Goal: Book appointment/travel/reservation

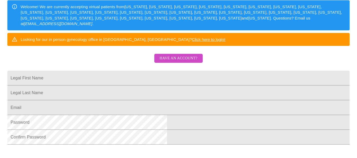
scroll to position [82, 0]
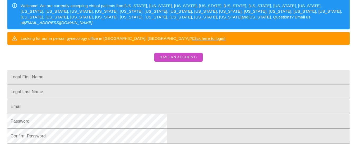
click at [160, 85] on input "Legal First Name" at bounding box center [178, 77] width 342 height 15
type input "Latessia"
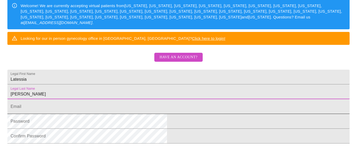
type input "Phillips"
click at [121, 114] on input "Legal First Name" at bounding box center [178, 106] width 342 height 15
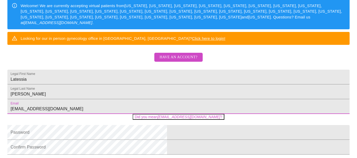
type input "latessiap@gamil.com"
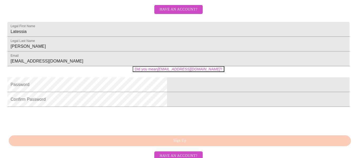
scroll to position [135, 0]
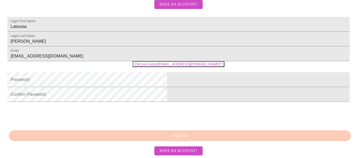
click at [157, 67] on button "Did you mean latessiap@gmail.com ?" at bounding box center [179, 64] width 92 height 6
type input "latessiap@gmail.com"
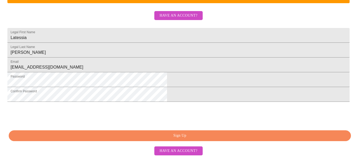
scroll to position [159, 0]
click at [187, 135] on span "Sign Up" at bounding box center [180, 136] width 330 height 7
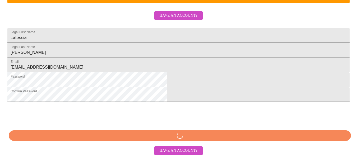
scroll to position [159, 0]
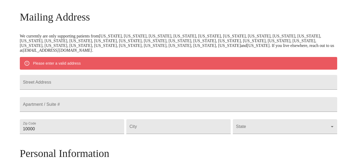
scroll to position [92, 0]
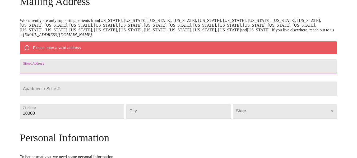
click at [132, 67] on input "Street Address" at bounding box center [179, 66] width 318 height 15
type input "[STREET_ADDRESS]"
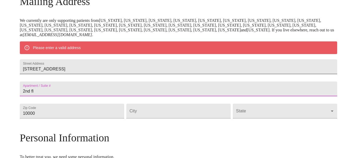
type input "2nd fl"
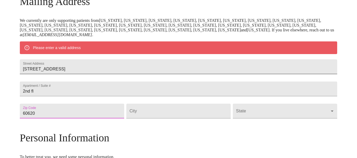
type input "60620"
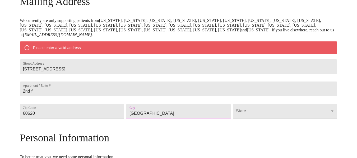
type input "[GEOGRAPHIC_DATA]"
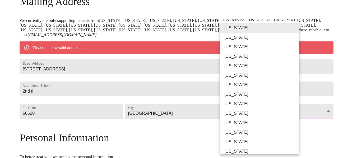
click at [296, 127] on body "MyMenopauseRx Welcome to MyMenopauseRx Since it's your first time here, you'll …" at bounding box center [178, 118] width 353 height 417
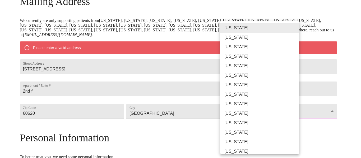
click at [257, 141] on li "[US_STATE]" at bounding box center [261, 142] width 83 height 10
type input "[US_STATE]"
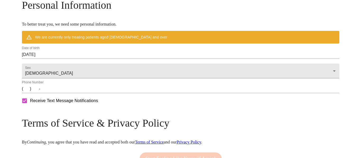
scroll to position [212, 0]
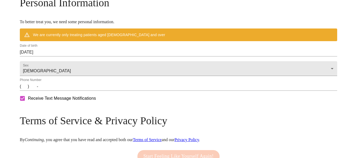
click at [77, 57] on input "[DATE]" at bounding box center [179, 52] width 318 height 8
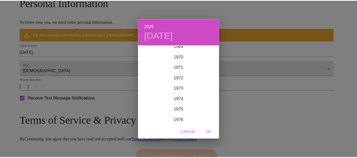
scroll to position [753, 0]
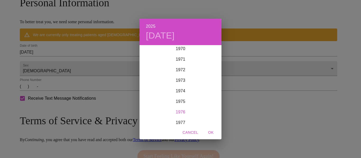
click at [182, 113] on div "1976" at bounding box center [181, 112] width 82 height 11
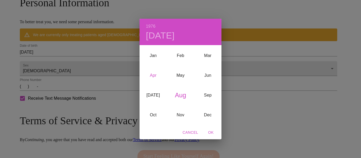
click at [151, 73] on div "Apr" at bounding box center [153, 76] width 27 height 20
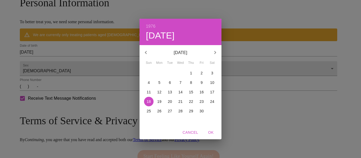
click at [188, 136] on span "Cancel" at bounding box center [191, 133] width 16 height 7
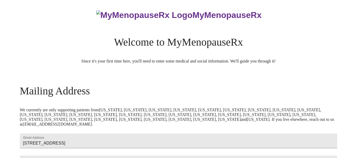
scroll to position [0, 0]
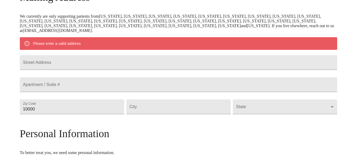
scroll to position [93, 0]
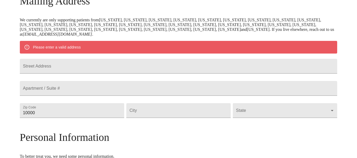
click at [131, 62] on form "Street Address" at bounding box center [179, 66] width 318 height 20
click at [130, 68] on input "Street Address" at bounding box center [179, 66] width 318 height 15
type input "[STREET_ADDRESS]"
click at [95, 96] on input "Street Address" at bounding box center [179, 88] width 318 height 15
type input "2nd"
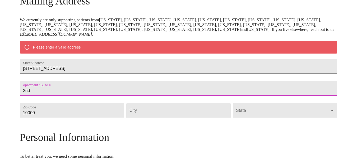
click at [79, 118] on input "10000" at bounding box center [72, 110] width 104 height 15
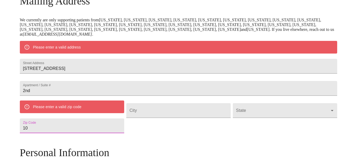
type input "1"
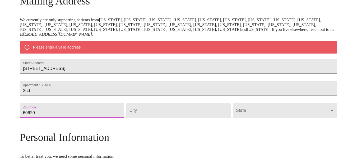
type input "60620"
click at [162, 118] on input "Street Address" at bounding box center [178, 110] width 104 height 15
type input "[GEOGRAPHIC_DATA]"
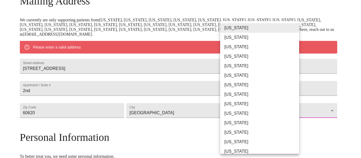
click at [244, 129] on body "MyMenopauseRx Welcome to MyMenopauseRx Since it's your first time here, you'll …" at bounding box center [180, 118] width 357 height 417
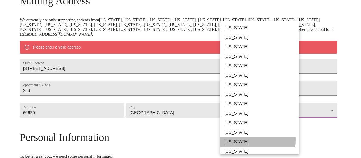
click at [234, 140] on li "[US_STATE]" at bounding box center [261, 142] width 83 height 10
type input "[US_STATE]"
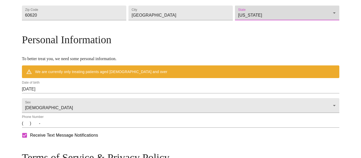
scroll to position [177, 0]
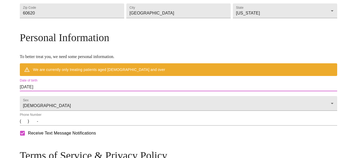
click at [81, 91] on input "[DATE]" at bounding box center [179, 87] width 318 height 8
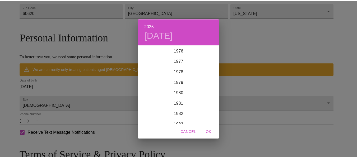
scroll to position [804, 0]
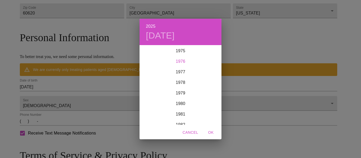
click at [184, 60] on div "1976" at bounding box center [181, 61] width 82 height 11
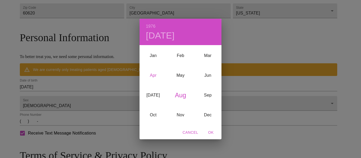
click at [154, 73] on div "Apr" at bounding box center [153, 76] width 27 height 20
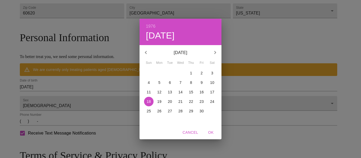
click at [171, 82] on span "6" at bounding box center [170, 82] width 10 height 5
click at [212, 133] on span "OK" at bounding box center [211, 133] width 13 height 7
type input "[DATE]"
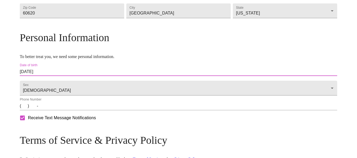
click at [61, 110] on input "(   )    -" at bounding box center [179, 106] width 318 height 8
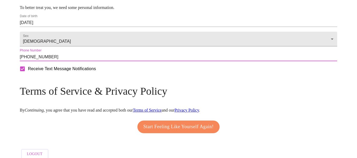
scroll to position [230, 0]
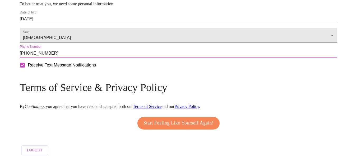
type input "[PHONE_NUMBER]"
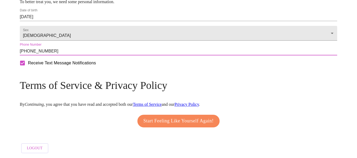
scroll to position [249, 0]
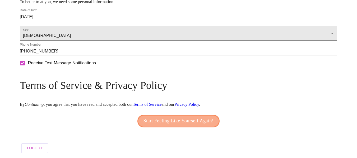
click at [186, 120] on span "Start Feeling Like Yourself Again!" at bounding box center [179, 121] width 70 height 8
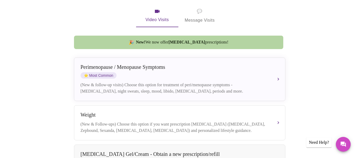
scroll to position [116, 0]
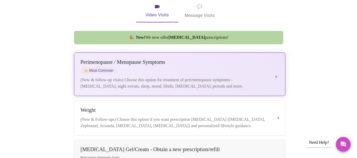
click at [264, 77] on div "(New & follow-up visits) Choose this option for treatment of peri/menopause sym…" at bounding box center [175, 83] width 188 height 13
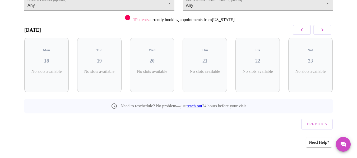
scroll to position [49, 0]
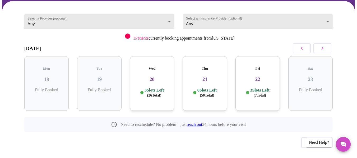
click at [155, 132] on div "Previous" at bounding box center [178, 141] width 308 height 19
click at [155, 77] on h3 "20" at bounding box center [152, 80] width 36 height 6
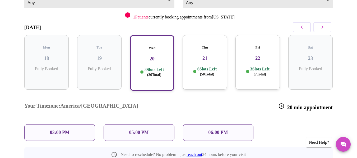
scroll to position [81, 0]
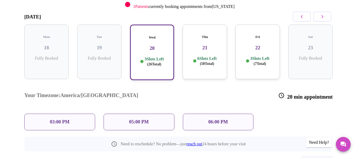
click at [82, 114] on div "03:00 PM" at bounding box center [59, 122] width 71 height 17
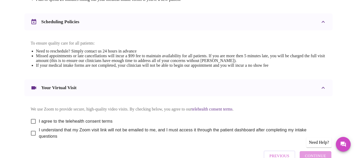
scroll to position [201, 0]
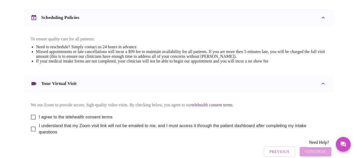
click at [30, 112] on input "I agree to the telehealth consent terms" at bounding box center [33, 117] width 11 height 11
checkbox input "true"
click at [32, 129] on input "I understand that my Zoom visit link will not be emailed to me, and I must acce…" at bounding box center [33, 129] width 11 height 11
checkbox input "true"
click at [320, 152] on span "Continue" at bounding box center [315, 152] width 21 height 7
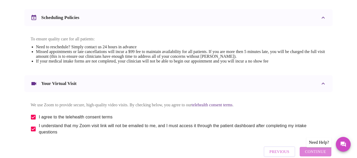
scroll to position [67, 0]
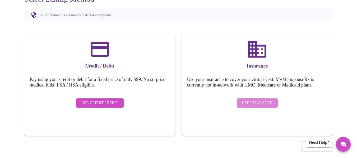
click at [266, 100] on span "Use Insurance" at bounding box center [257, 103] width 30 height 7
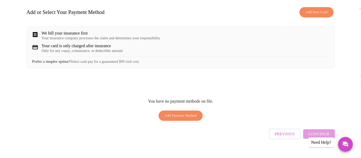
scroll to position [85, 0]
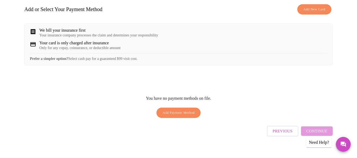
click at [324, 6] on span "Add New Card" at bounding box center [314, 9] width 22 height 6
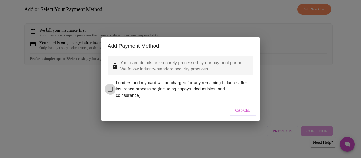
click at [112, 85] on input "I understand my card will be charged for any remaining balance after insurance …" at bounding box center [110, 89] width 11 height 11
checkbox input "true"
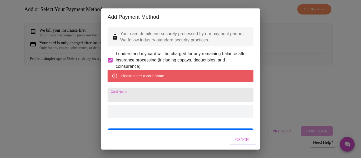
click at [147, 102] on input "Card Name" at bounding box center [181, 95] width 146 height 15
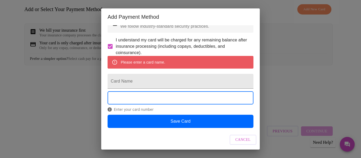
scroll to position [27, 0]
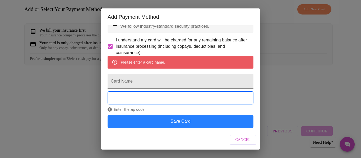
click at [168, 121] on button "Save Card" at bounding box center [181, 121] width 146 height 13
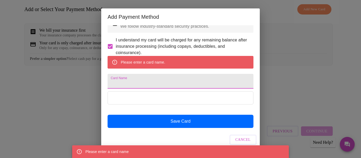
click at [144, 79] on input "Card Name" at bounding box center [181, 81] width 146 height 15
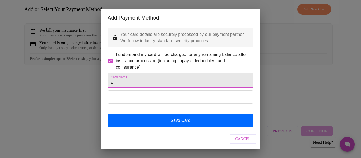
scroll to position [12, 0]
type input "c"
type input "Capital One"
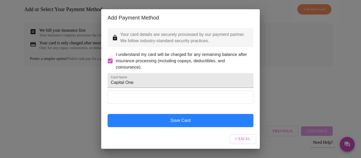
click at [165, 122] on button "Save Card" at bounding box center [181, 120] width 146 height 13
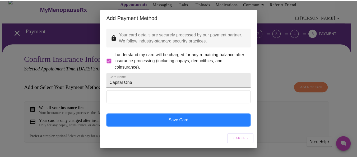
scroll to position [0, 0]
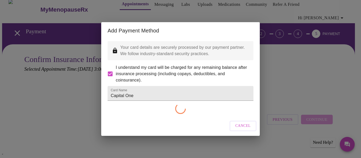
checkbox input "false"
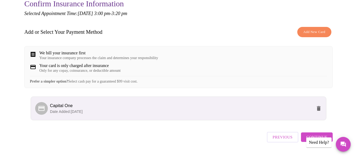
scroll to position [72, 0]
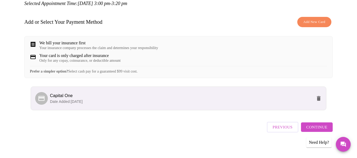
click at [327, 128] on span "Continue" at bounding box center [316, 127] width 21 height 7
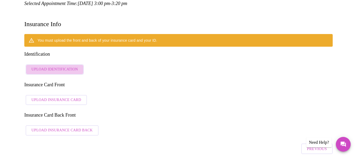
click at [61, 66] on span "Upload Identification" at bounding box center [54, 69] width 47 height 7
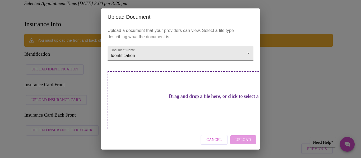
click at [243, 136] on div "Cancel Upload" at bounding box center [180, 140] width 159 height 20
click at [181, 99] on h3 "Drag and drop a file here, or click to select a file" at bounding box center [218, 97] width 146 height 6
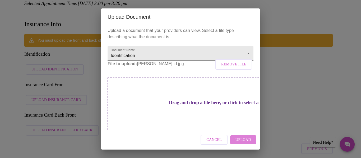
click at [244, 141] on span "Upload" at bounding box center [244, 140] width 16 height 7
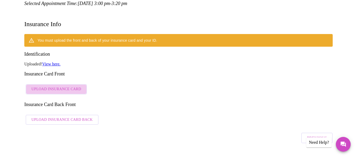
click at [72, 86] on span "Upload Insurance Card" at bounding box center [56, 89] width 50 height 7
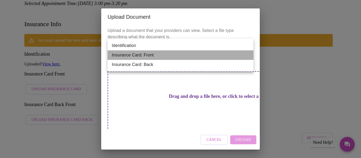
click at [156, 52] on li "Insurance Card: Front" at bounding box center [181, 55] width 146 height 10
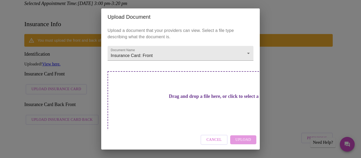
click at [173, 99] on h3 "Drag and drop a file here, or click to select a file" at bounding box center [218, 97] width 146 height 6
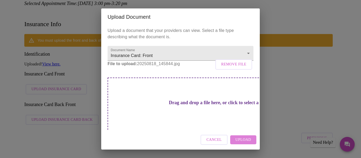
click at [243, 139] on span "Upload" at bounding box center [244, 140] width 16 height 7
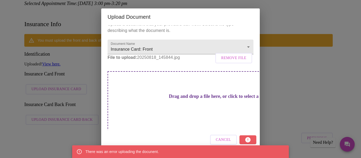
scroll to position [8, 0]
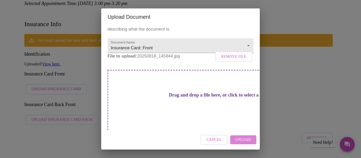
click at [245, 137] on span "Upload" at bounding box center [244, 140] width 16 height 7
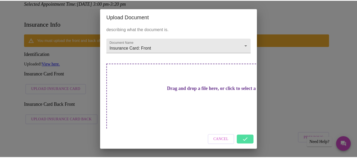
scroll to position [0, 0]
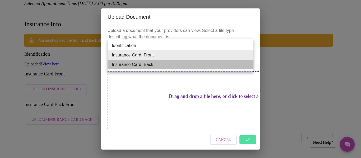
click at [210, 65] on li "Insurance Card: Back" at bounding box center [181, 65] width 146 height 10
type input "Insurance Card: Back"
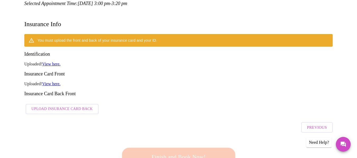
click at [84, 106] on span "Upload Insurance Card Back" at bounding box center [61, 109] width 61 height 7
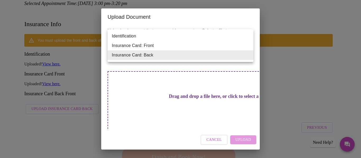
click at [161, 66] on div at bounding box center [180, 79] width 361 height 158
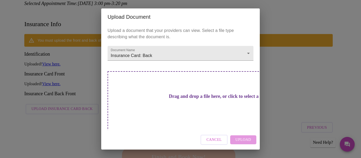
click at [169, 94] on h3 "Drag and drop a file here, or click to select a file" at bounding box center [218, 97] width 146 height 6
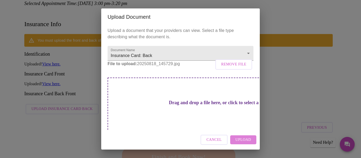
click at [245, 143] on span "Upload" at bounding box center [244, 140] width 16 height 7
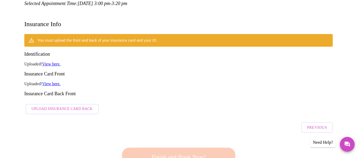
click at [75, 136] on div "Upload Document Upload a document that your providers can view. Select a file t…" at bounding box center [180, 79] width 361 height 158
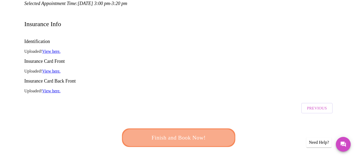
click at [181, 133] on span "Finish and Book Now!" at bounding box center [179, 138] width 98 height 10
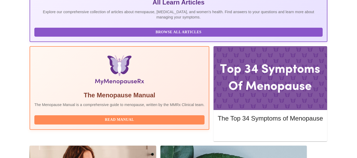
scroll to position [131, 0]
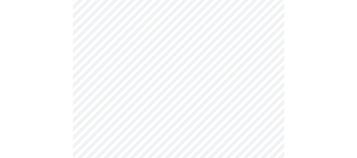
scroll to position [152, 0]
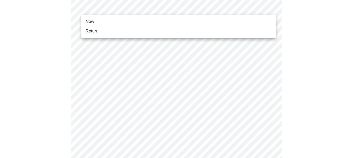
click at [272, 4] on body "MyMenopauseRx Appointments Messaging Labs Uploads Medications Community Refer a…" at bounding box center [178, 99] width 353 height 498
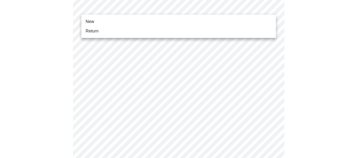
click at [113, 21] on li "New" at bounding box center [178, 22] width 195 height 10
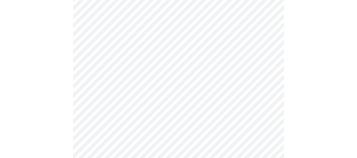
scroll to position [308, 0]
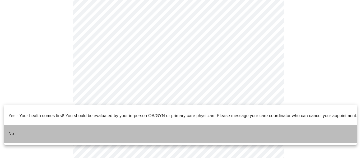
click at [27, 128] on li "No" at bounding box center [180, 134] width 353 height 18
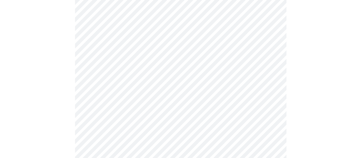
scroll to position [81, 0]
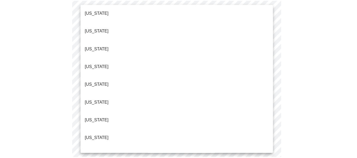
scroll to position [60, 0]
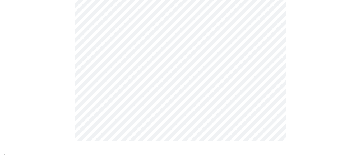
scroll to position [0, 0]
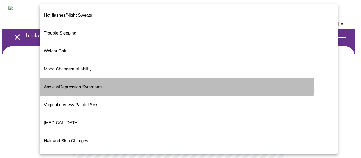
click at [64, 85] on span "Anxiety/Depression Symptoms" at bounding box center [73, 87] width 59 height 4
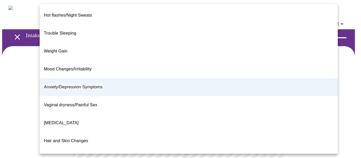
click at [81, 13] on p "Hot flashes/Night Sweats" at bounding box center [68, 15] width 48 height 6
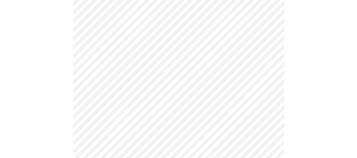
scroll to position [74, 0]
click at [271, 88] on body "MyMenopauseRx Appointments Messaging Labs Uploads Medications Community Refer a…" at bounding box center [178, 91] width 353 height 327
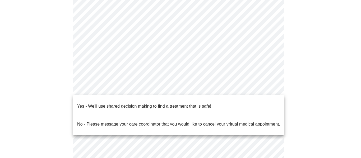
click at [184, 107] on span "Yes - We'll use shared decision making to find a treatment that is safe!" at bounding box center [144, 106] width 134 height 15
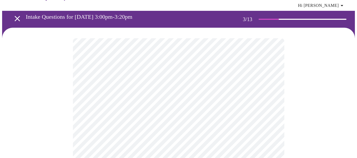
scroll to position [16, 0]
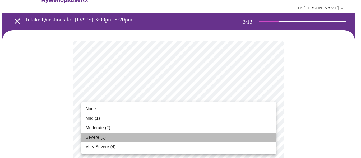
click at [96, 137] on span "Severe (3)" at bounding box center [96, 138] width 20 height 6
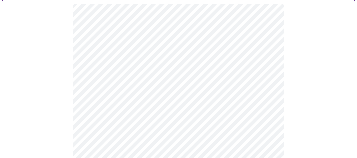
scroll to position [58, 0]
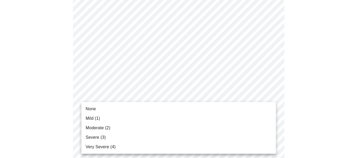
click at [90, 119] on span "Mild (1)" at bounding box center [93, 119] width 15 height 6
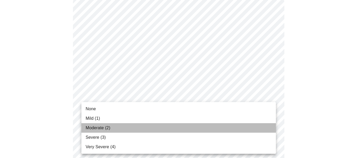
click at [99, 128] on span "Moderate (2)" at bounding box center [98, 128] width 25 height 6
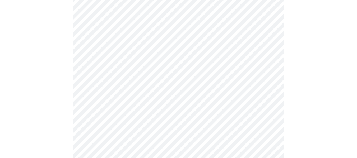
scroll to position [132, 0]
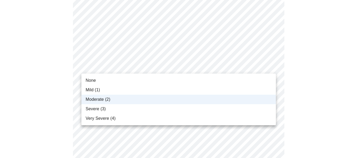
click at [155, 107] on li "Severe (3)" at bounding box center [178, 109] width 195 height 10
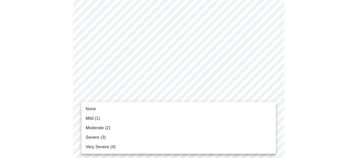
click at [102, 127] on span "Moderate (2)" at bounding box center [98, 128] width 25 height 6
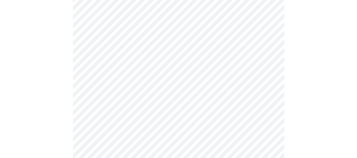
scroll to position [174, 0]
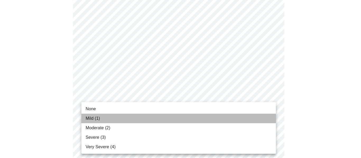
click at [99, 121] on span "Mild (1)" at bounding box center [93, 119] width 15 height 6
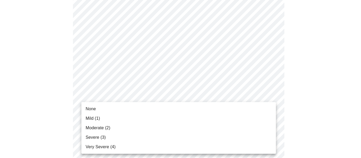
click at [338, 102] on div at bounding box center [180, 79] width 361 height 158
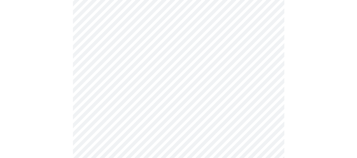
scroll to position [231, 0]
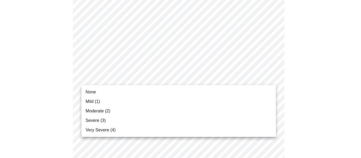
click at [270, 77] on body "MyMenopauseRx Appointments Messaging Labs Uploads Medications Community Refer a…" at bounding box center [180, 110] width 357 height 678
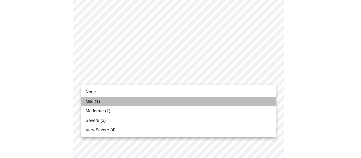
click at [92, 100] on span "Mild (1)" at bounding box center [93, 102] width 15 height 6
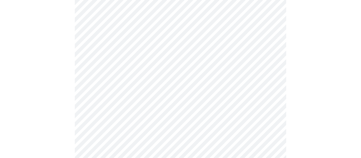
click at [272, 121] on body "MyMenopauseRx Appointments Messaging Labs Uploads Medications Community Refer a…" at bounding box center [180, 106] width 357 height 671
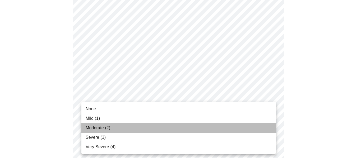
click at [104, 129] on span "Moderate (2)" at bounding box center [98, 128] width 25 height 6
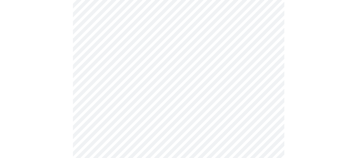
scroll to position [290, 0]
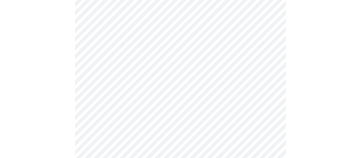
click at [268, 104] on body "MyMenopauseRx Appointments Messaging Labs Uploads Medications Community Refer a…" at bounding box center [180, 43] width 357 height 663
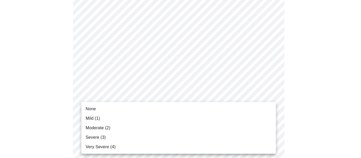
click at [343, 72] on div at bounding box center [180, 79] width 361 height 158
click at [271, 103] on body "MyMenopauseRx Appointments Messaging Labs Uploads Medications Community Refer a…" at bounding box center [180, 43] width 357 height 663
click at [96, 119] on span "Mild (1)" at bounding box center [93, 119] width 15 height 6
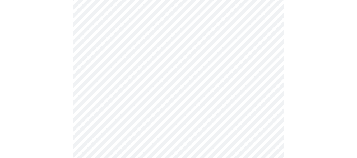
scroll to position [323, 0]
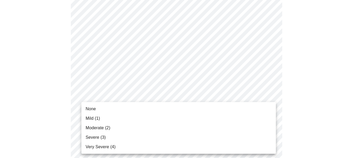
click at [267, 112] on body "MyMenopauseRx Appointments Messaging Labs Uploads Medications Community Refer a…" at bounding box center [178, 7] width 353 height 656
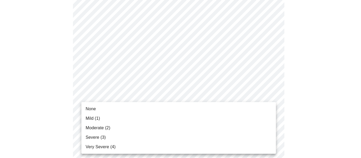
click at [94, 118] on span "Mild (1)" at bounding box center [93, 119] width 15 height 6
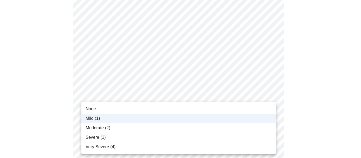
click at [272, 113] on body "MyMenopauseRx Appointments Messaging Labs Uploads Medications Community Refer a…" at bounding box center [180, 3] width 357 height 649
click at [303, 106] on div at bounding box center [180, 79] width 361 height 158
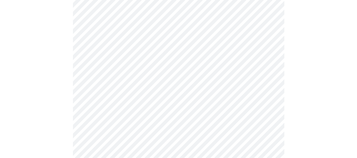
scroll to position [364, 0]
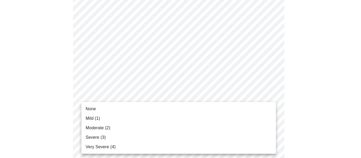
click at [101, 109] on li "None" at bounding box center [178, 109] width 195 height 10
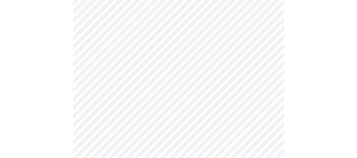
scroll to position [423, 0]
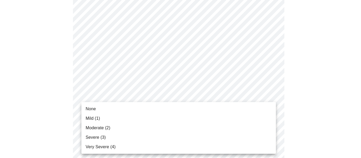
click at [96, 147] on span "Very Severe (4)" at bounding box center [101, 147] width 30 height 6
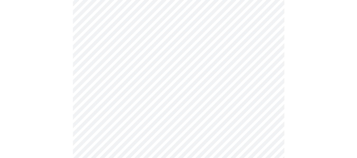
scroll to position [213, 0]
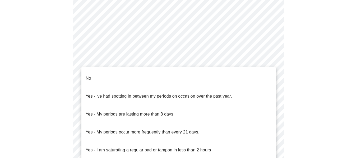
click at [270, 90] on body "MyMenopauseRx Appointments Messaging Labs Uploads Medications Community Refer a…" at bounding box center [180, 45] width 357 height 513
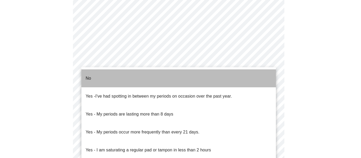
click at [108, 78] on li "No" at bounding box center [178, 79] width 195 height 18
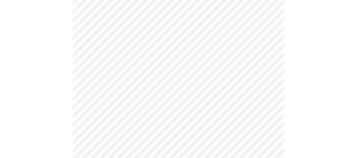
click at [271, 127] on body "MyMenopauseRx Appointments Messaging Labs Uploads Medications Community Refer a…" at bounding box center [178, 43] width 353 height 509
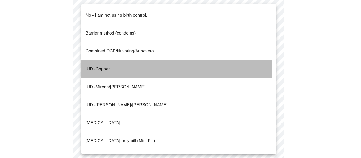
click at [108, 66] on p "IUD - Copper" at bounding box center [98, 69] width 24 height 6
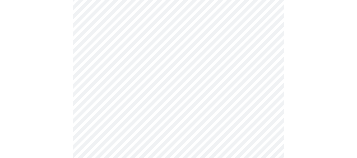
scroll to position [245, 0]
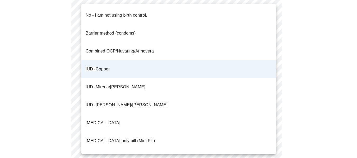
click at [272, 96] on body "MyMenopauseRx Appointments Messaging Labs Uploads Medications Community Refer a…" at bounding box center [178, 10] width 353 height 506
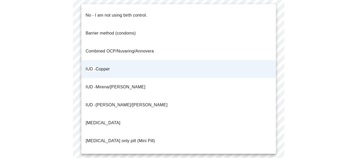
click at [123, 84] on p "IUD - Mirena/[PERSON_NAME]" at bounding box center [116, 87] width 60 height 6
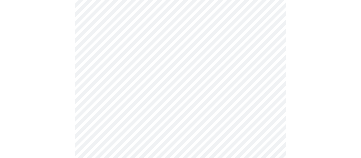
click at [270, 135] on body "MyMenopauseRx Appointments Messaging Labs Uploads Medications Community Refer a…" at bounding box center [180, 10] width 357 height 506
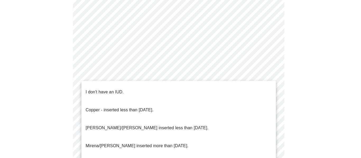
click at [131, 125] on p "[PERSON_NAME]/[PERSON_NAME] inserted less than [DATE]." at bounding box center [147, 128] width 123 height 6
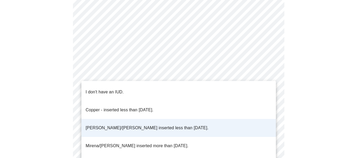
click at [271, 136] on body "MyMenopauseRx Appointments Messaging Labs Uploads Medications Community Refer a…" at bounding box center [180, 8] width 357 height 503
click at [220, 119] on li "[PERSON_NAME]/[PERSON_NAME] inserted less than [DATE]." at bounding box center [178, 128] width 195 height 18
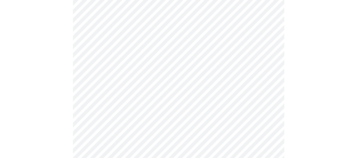
scroll to position [305, 0]
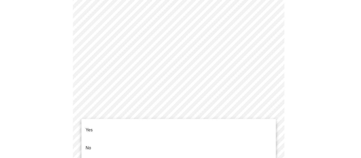
click at [169, 127] on li "Yes" at bounding box center [178, 130] width 195 height 18
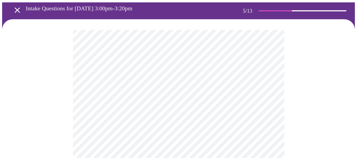
scroll to position [10, 0]
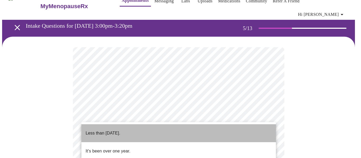
click at [120, 130] on p "Less than [DATE]." at bounding box center [103, 133] width 35 height 6
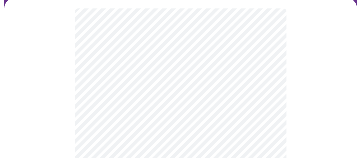
scroll to position [53, 0]
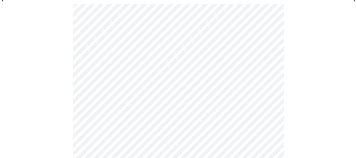
click at [270, 98] on body "MyMenopauseRx Appointments Messaging Labs Uploads Medications Community Refer a…" at bounding box center [178, 96] width 353 height 294
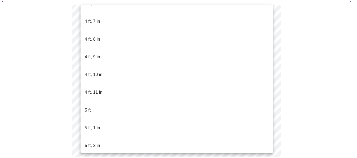
scroll to position [338, 0]
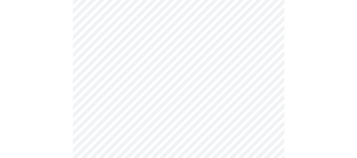
scroll to position [1358, 0]
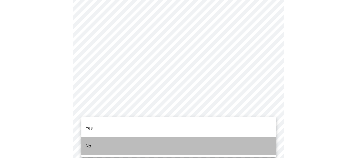
click at [149, 139] on li "No" at bounding box center [178, 146] width 195 height 18
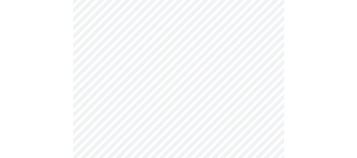
scroll to position [349, 0]
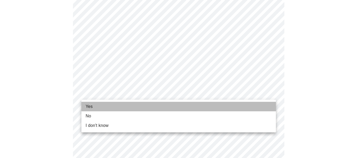
click at [127, 107] on li "Yes" at bounding box center [178, 107] width 195 height 10
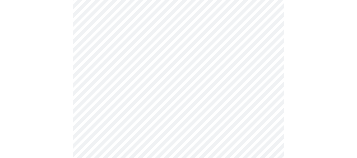
scroll to position [0, 0]
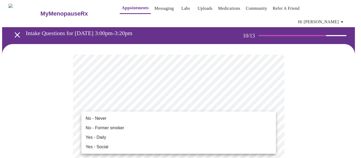
click at [96, 117] on span "No - Never" at bounding box center [96, 119] width 21 height 6
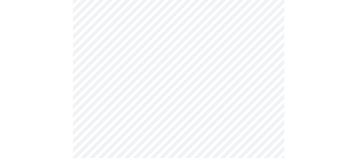
scroll to position [460, 0]
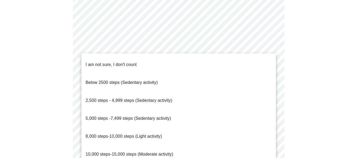
click at [106, 98] on span "2,500 steps - 4,999 steps (Sedentary activity)" at bounding box center [129, 100] width 87 height 4
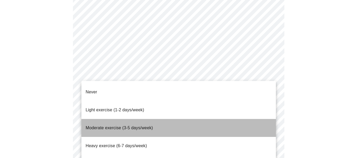
click at [116, 126] on span "Moderate exercise (3-5 days/week)" at bounding box center [119, 128] width 67 height 4
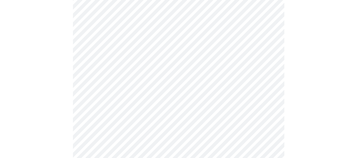
scroll to position [499, 0]
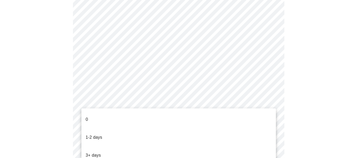
click at [99, 109] on ul "0 1-2 days 3+ days" at bounding box center [178, 138] width 195 height 58
click at [99, 113] on li "0" at bounding box center [178, 120] width 195 height 18
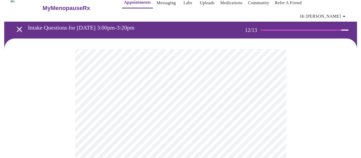
scroll to position [8, 0]
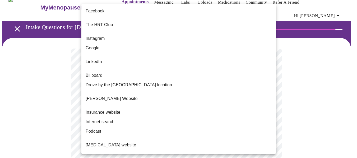
click at [271, 101] on body "MyMenopauseRx Appointments Messaging Labs Uploads Medications Community Refer a…" at bounding box center [178, 88] width 353 height 188
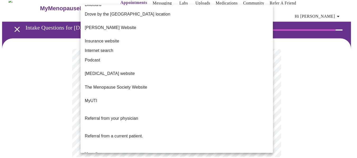
scroll to position [73, 0]
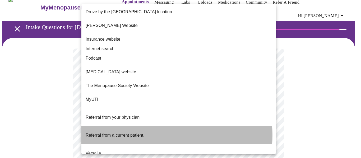
click at [137, 128] on span "Referral from a current patient." at bounding box center [115, 135] width 59 height 15
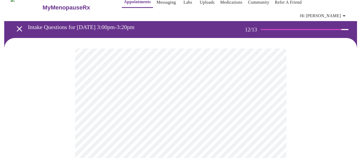
scroll to position [0, 0]
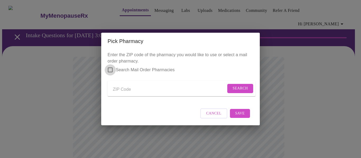
click at [109, 66] on input "Search Mail Order Pharmacies" at bounding box center [110, 69] width 11 height 11
checkbox input "true"
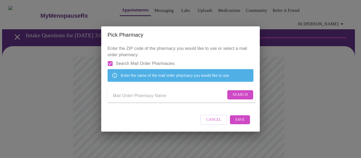
click at [121, 97] on input "Send a message to your care team" at bounding box center [169, 96] width 113 height 8
type input "Aurora"
click at [237, 97] on span "Search" at bounding box center [240, 95] width 15 height 7
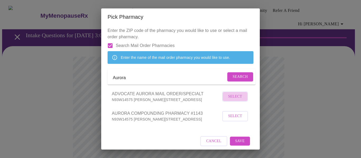
click at [230, 100] on span "Select" at bounding box center [235, 97] width 14 height 7
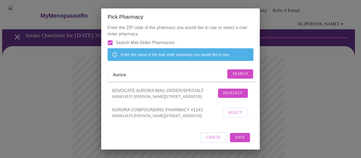
scroll to position [16, 0]
click at [238, 137] on span "Save" at bounding box center [240, 138] width 10 height 7
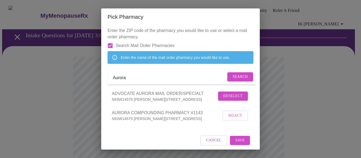
click at [139, 82] on input "Aurora" at bounding box center [169, 78] width 113 height 8
type input "A"
type input "Walgreens"
click at [246, 82] on button "Search" at bounding box center [240, 76] width 26 height 9
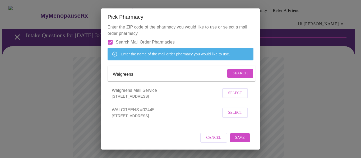
scroll to position [16, 0]
click at [208, 137] on span "Cancel" at bounding box center [213, 138] width 15 height 7
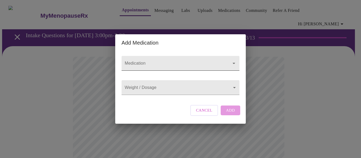
click at [232, 60] on icon "Open" at bounding box center [234, 63] width 6 height 6
click at [147, 61] on input "Medication" at bounding box center [173, 66] width 99 height 10
click at [146, 61] on input "Medication" at bounding box center [173, 66] width 99 height 10
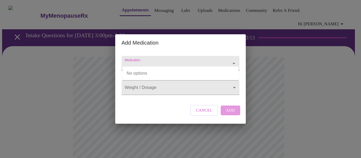
click at [146, 61] on input "Medication" at bounding box center [173, 66] width 99 height 10
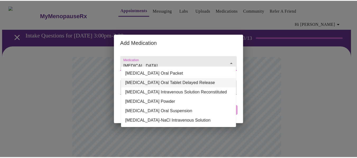
scroll to position [0, 0]
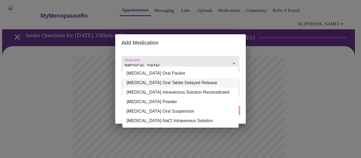
click at [182, 84] on li "[MEDICAL_DATA] Oral Tablet Delayed Release" at bounding box center [180, 83] width 116 height 10
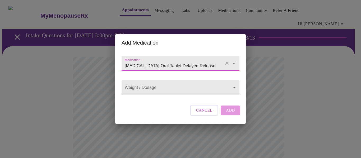
type input "[MEDICAL_DATA] Oral Tablet Delayed Release"
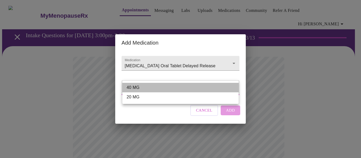
click at [183, 91] on li "40 MG" at bounding box center [180, 88] width 116 height 10
type input "40 MG"
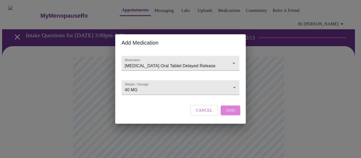
click at [233, 114] on span "Add" at bounding box center [230, 110] width 9 height 7
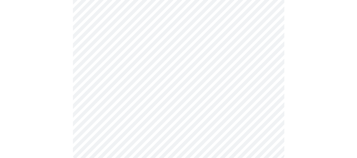
scroll to position [251, 0]
